Goal: Information Seeking & Learning: Learn about a topic

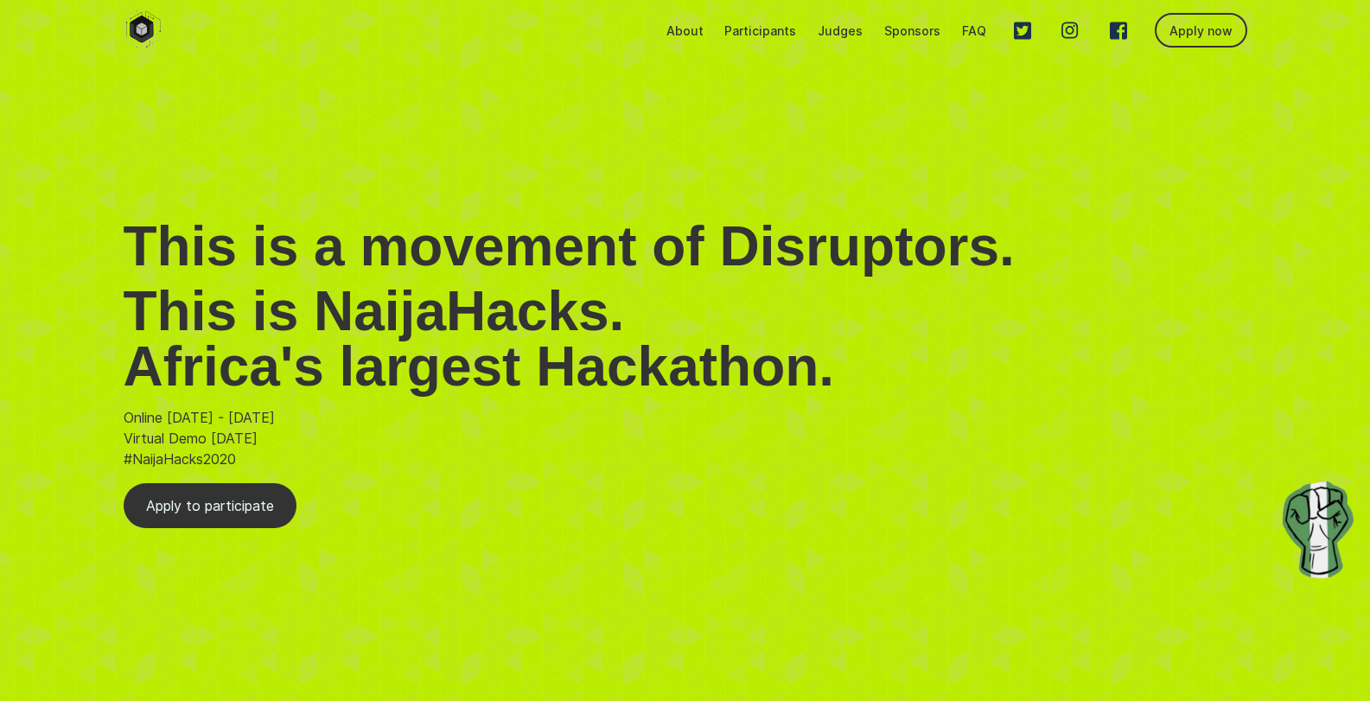
click at [753, 26] on p "Participants" at bounding box center [761, 30] width 72 height 15
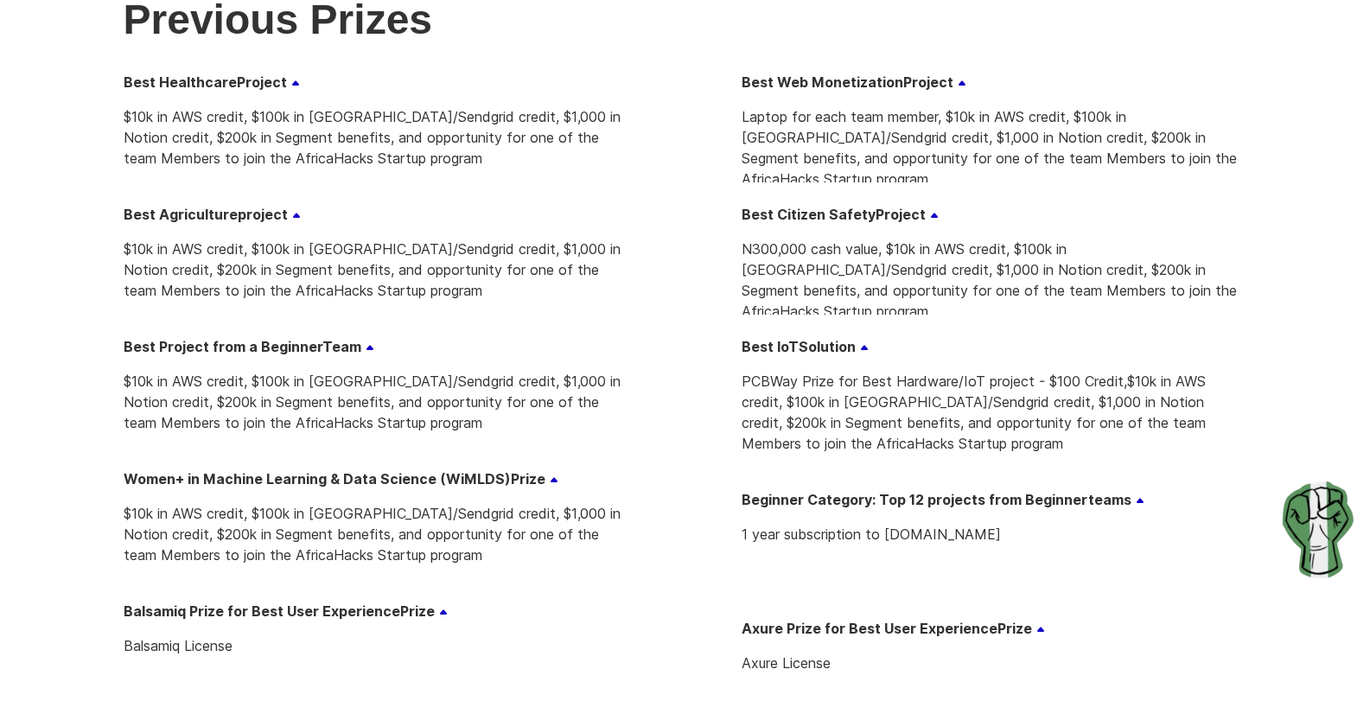
scroll to position [122, 0]
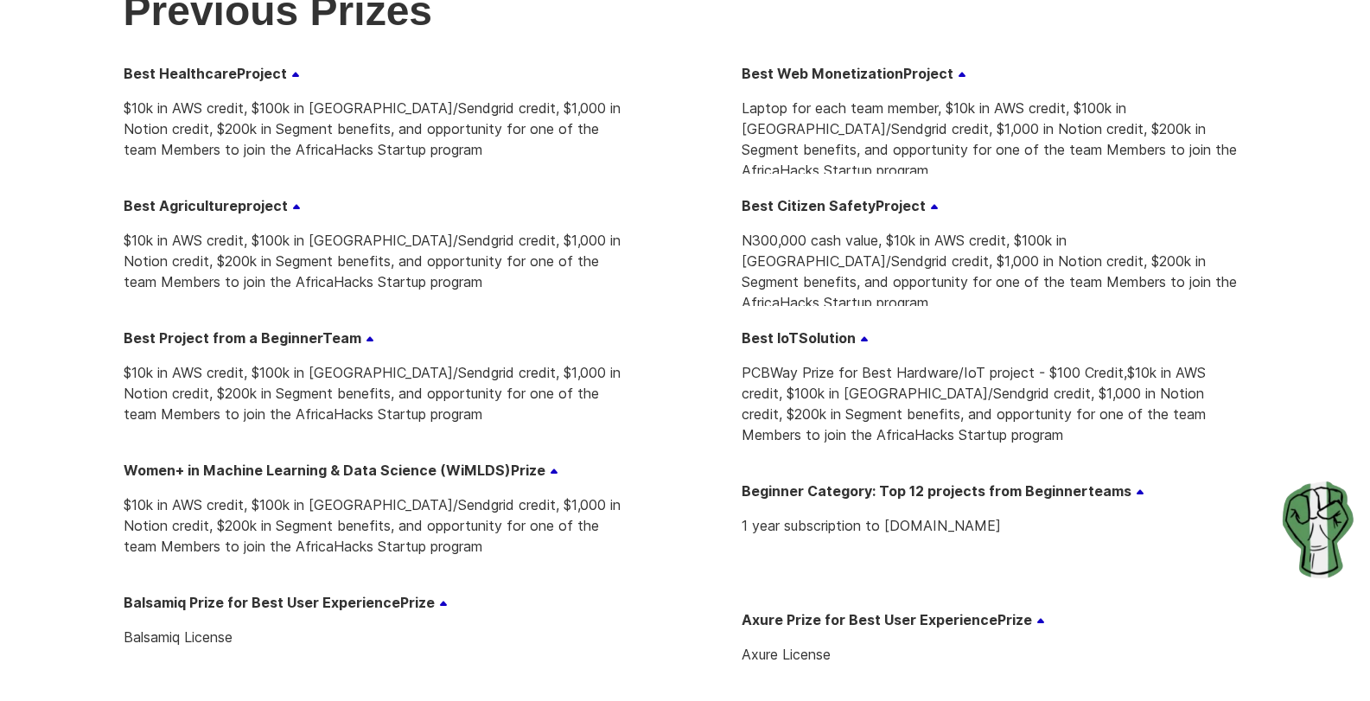
click at [843, 85] on Project "Laptop for each team member, $10k in AWS credit, $100k in [GEOGRAPHIC_DATA]/Sen…" at bounding box center [995, 129] width 506 height 90
click at [919, 70] on span "Project" at bounding box center [934, 73] width 63 height 17
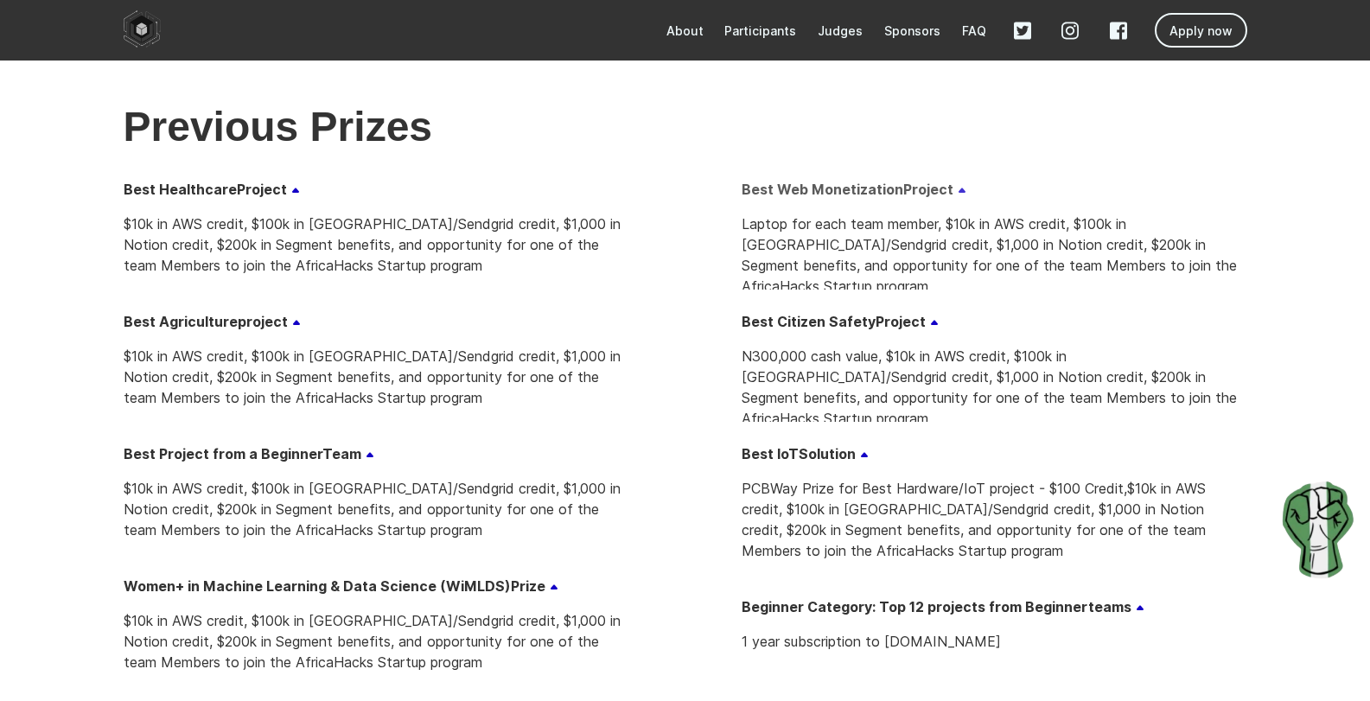
scroll to position [0, 0]
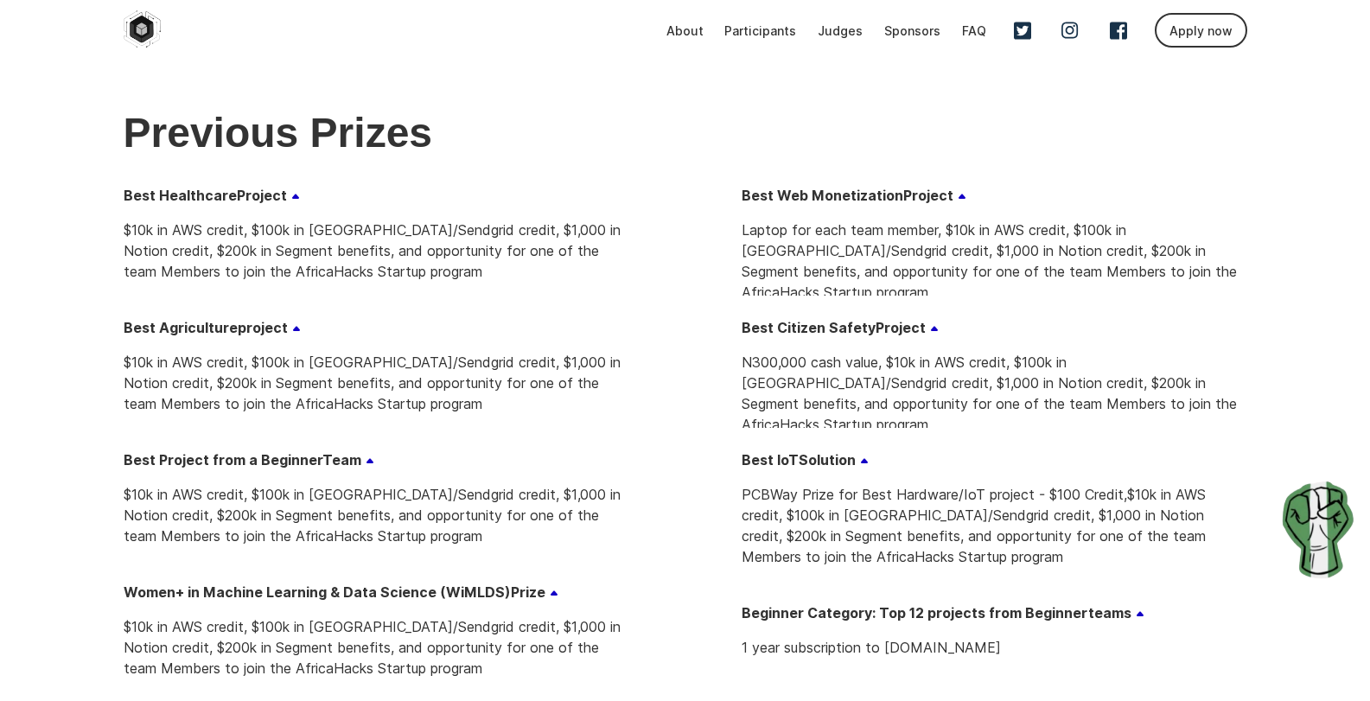
click at [686, 35] on p "About" at bounding box center [685, 30] width 37 height 15
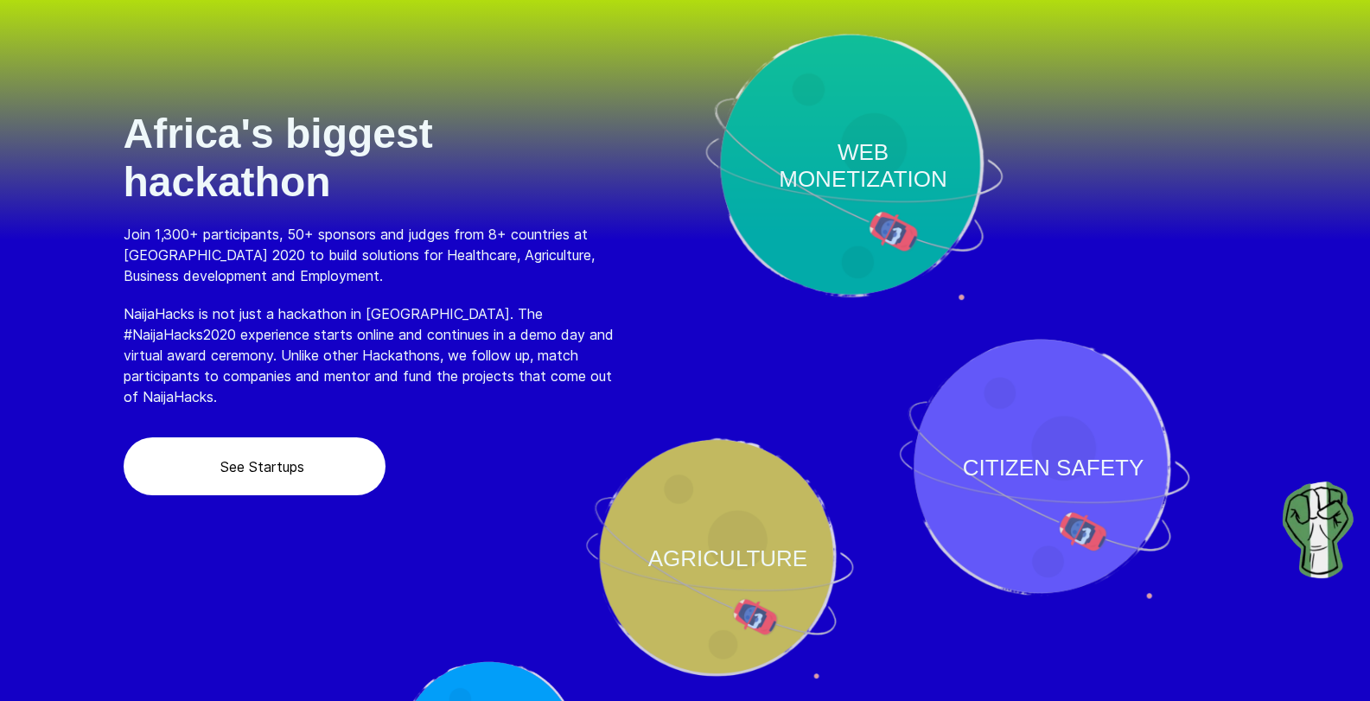
scroll to position [1071, 0]
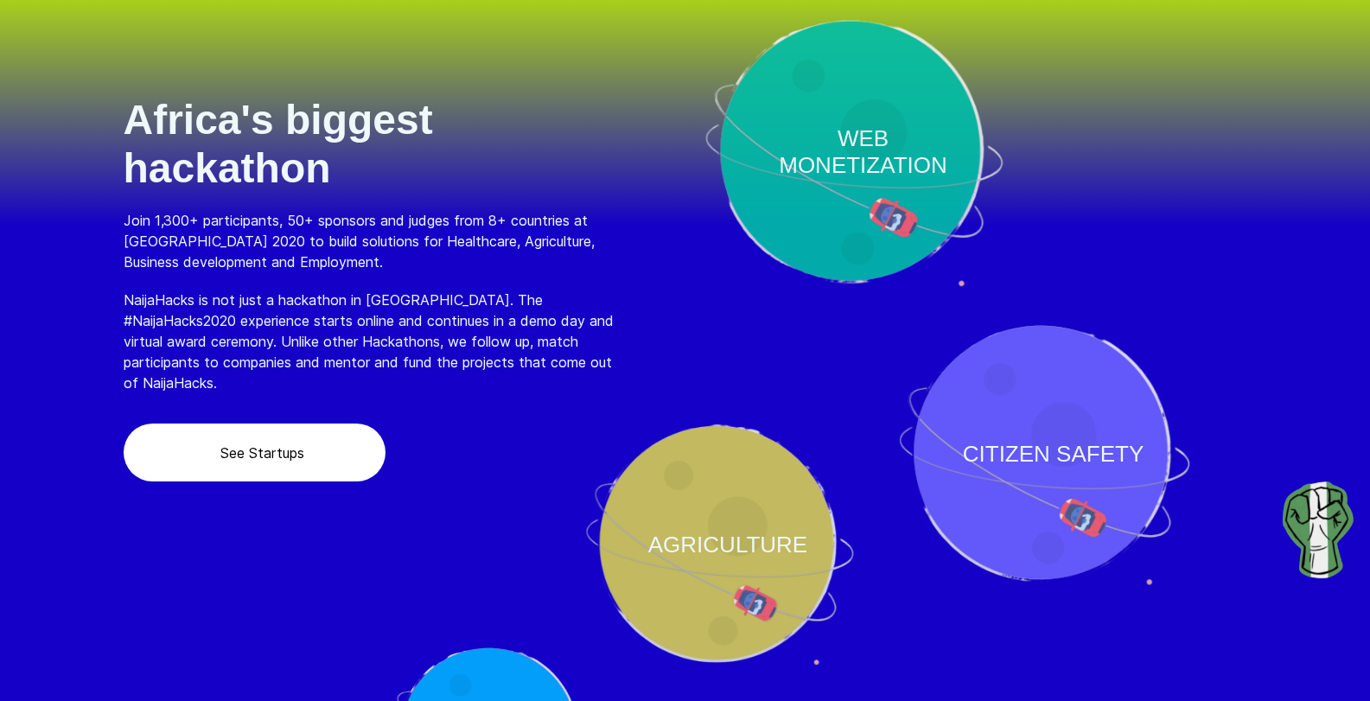
click at [313, 429] on button "See Startups" at bounding box center [255, 453] width 263 height 58
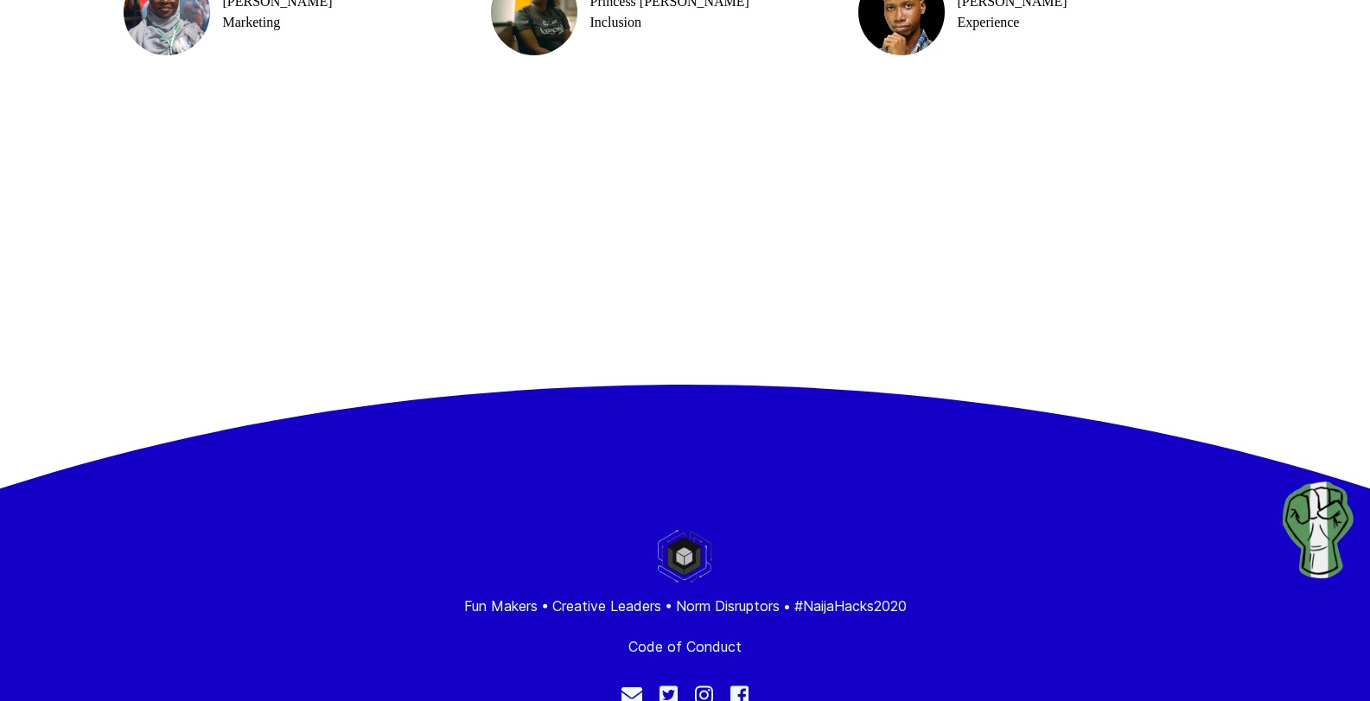
scroll to position [7367, 0]
